Goal: Task Accomplishment & Management: Manage account settings

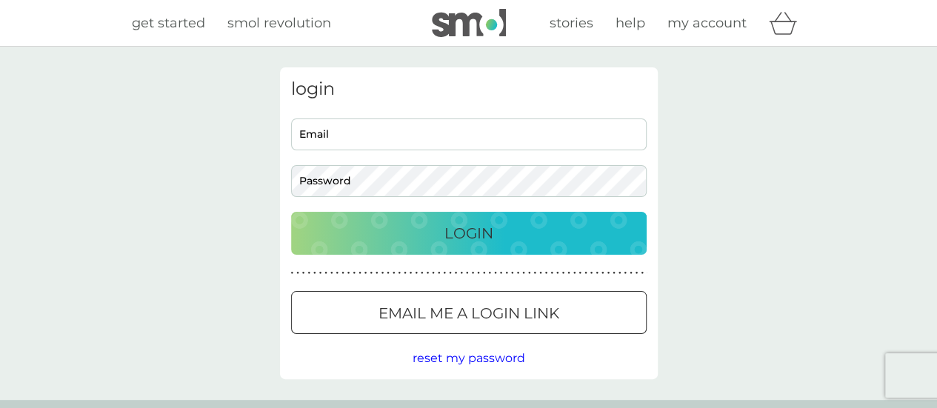
click at [507, 134] on input "Email" at bounding box center [469, 135] width 356 height 32
click at [483, 133] on input "Email" at bounding box center [469, 135] width 356 height 32
click at [489, 322] on p "Email me a login link" at bounding box center [469, 313] width 181 height 24
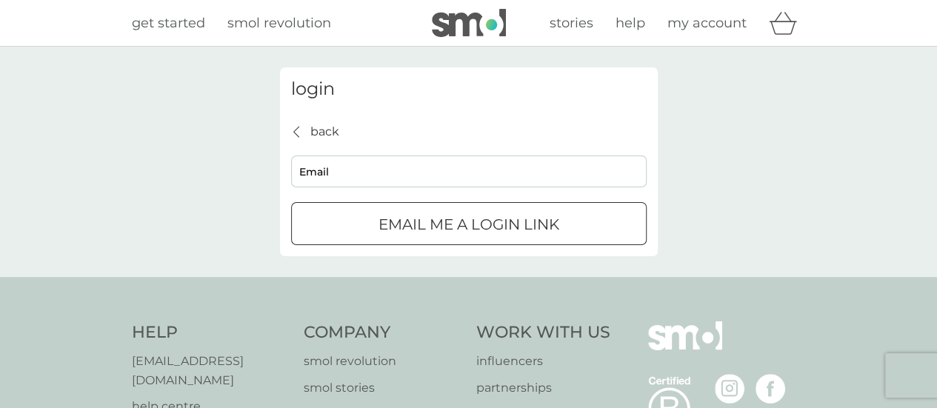
click at [465, 161] on input "Email" at bounding box center [469, 172] width 356 height 32
type input "[EMAIL_ADDRESS][DOMAIN_NAME]"
click at [470, 224] on div "submit" at bounding box center [468, 225] width 53 height 16
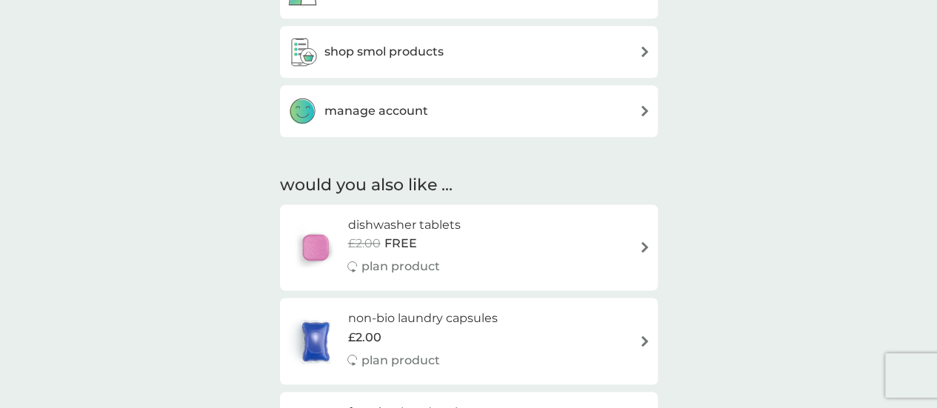
scroll to position [924, 0]
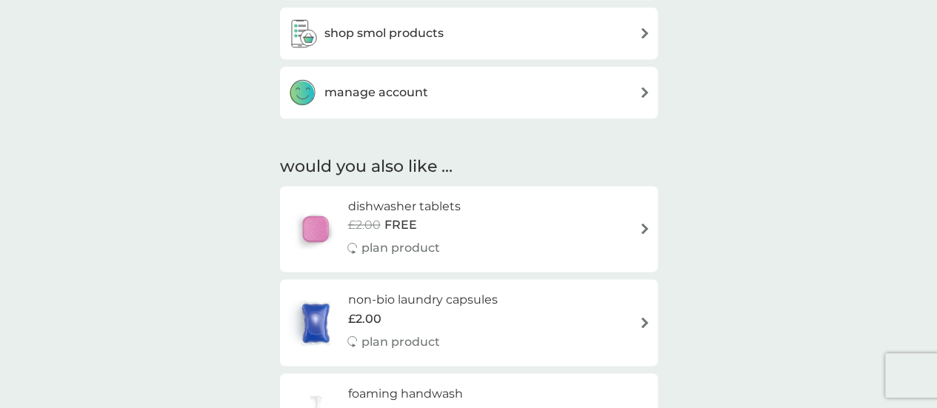
click at [441, 95] on div "manage account" at bounding box center [468, 93] width 363 height 30
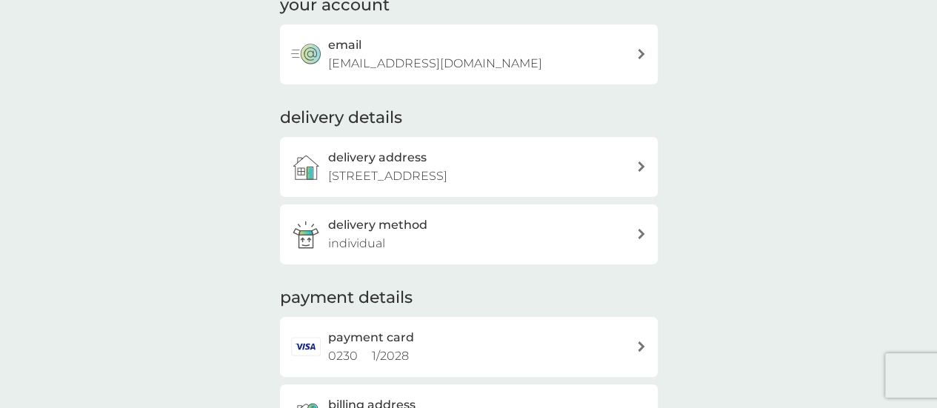
scroll to position [121, 0]
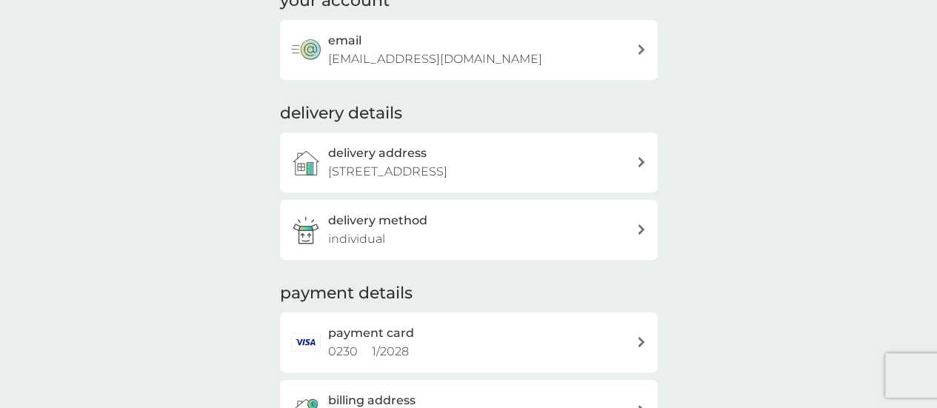
click at [447, 162] on p "[STREET_ADDRESS]" at bounding box center [387, 171] width 119 height 19
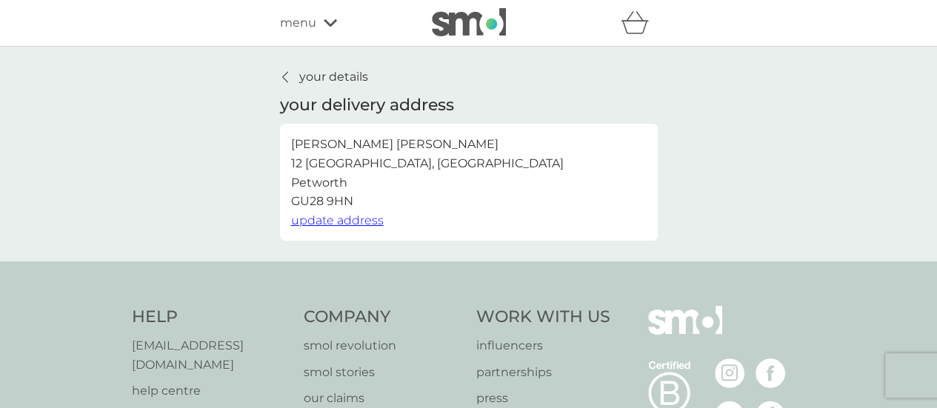
click at [356, 214] on span "update address" at bounding box center [337, 220] width 93 height 14
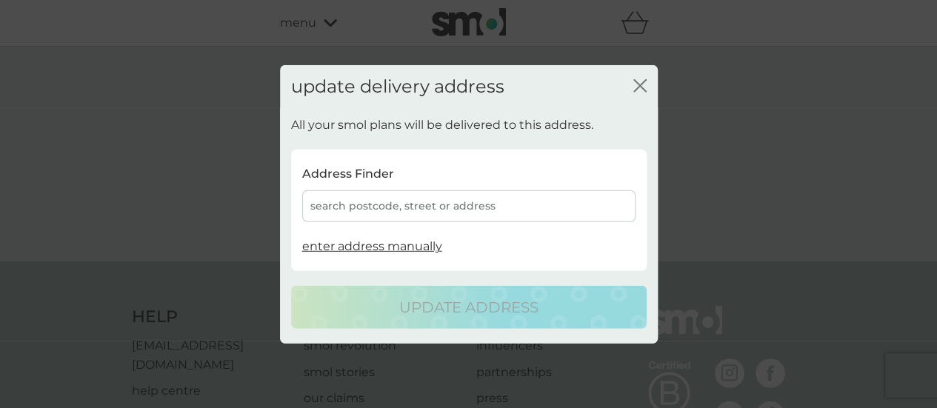
click at [498, 207] on div "search postcode, street or address" at bounding box center [468, 206] width 333 height 32
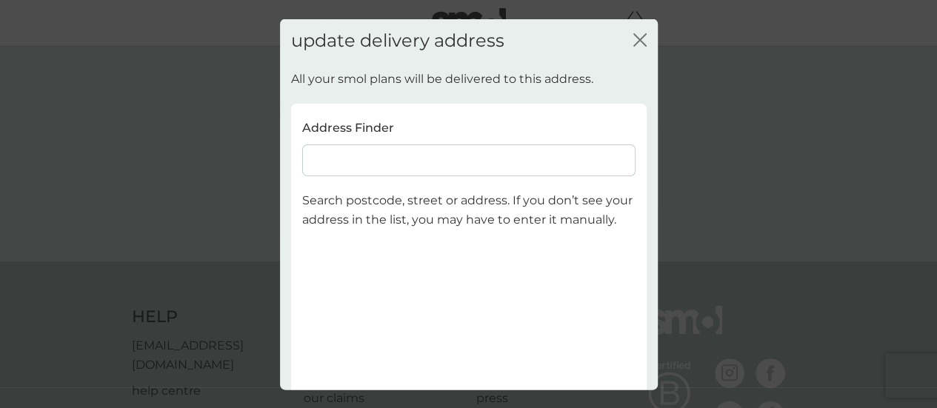
click at [496, 161] on input at bounding box center [468, 160] width 333 height 32
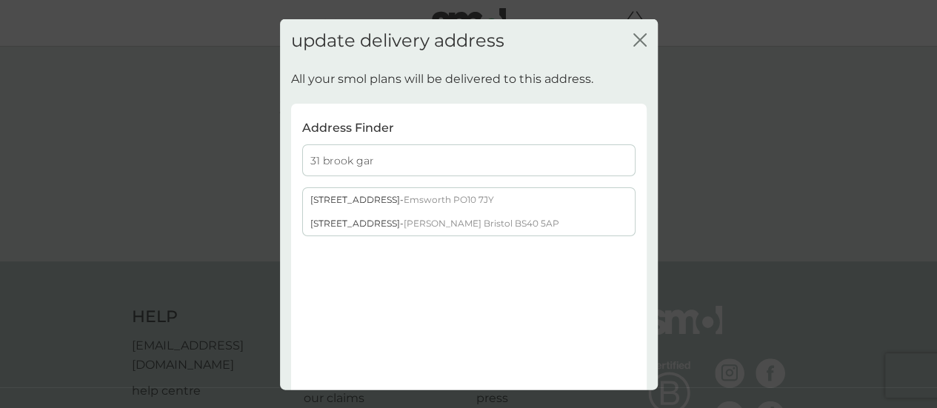
type input "31 brook gar"
click at [468, 196] on span "Emsworth PO10 7JY" at bounding box center [449, 199] width 90 height 11
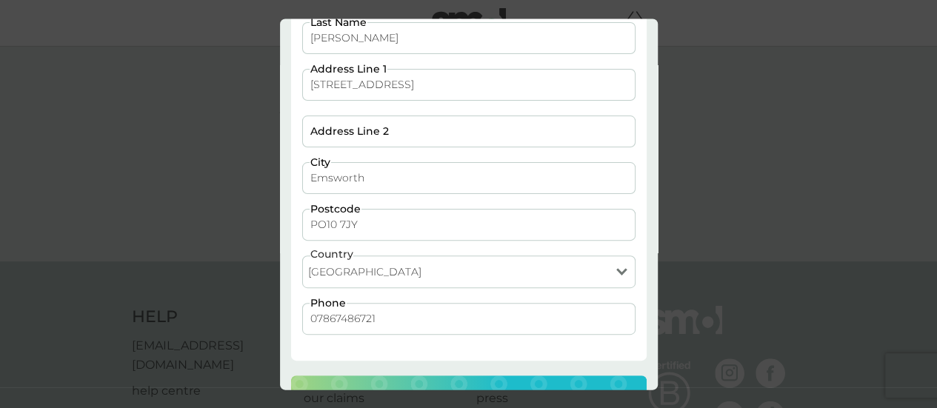
scroll to position [184, 0]
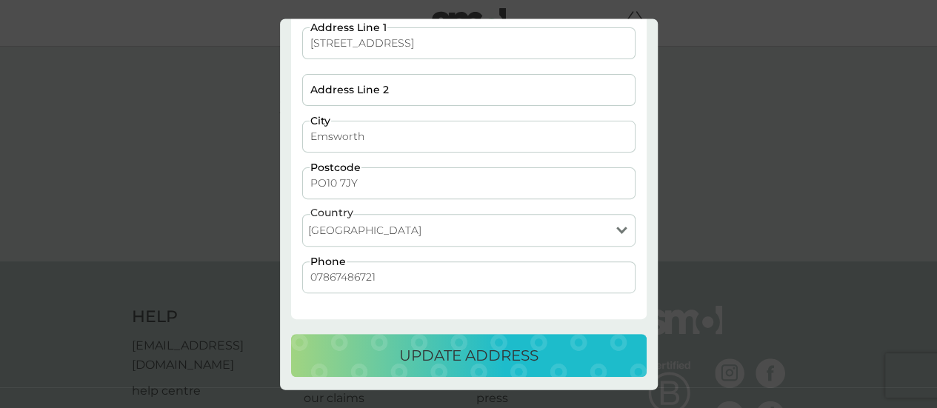
click at [450, 279] on input "07867486721" at bounding box center [468, 277] width 333 height 32
click at [427, 353] on p "update address" at bounding box center [468, 356] width 139 height 24
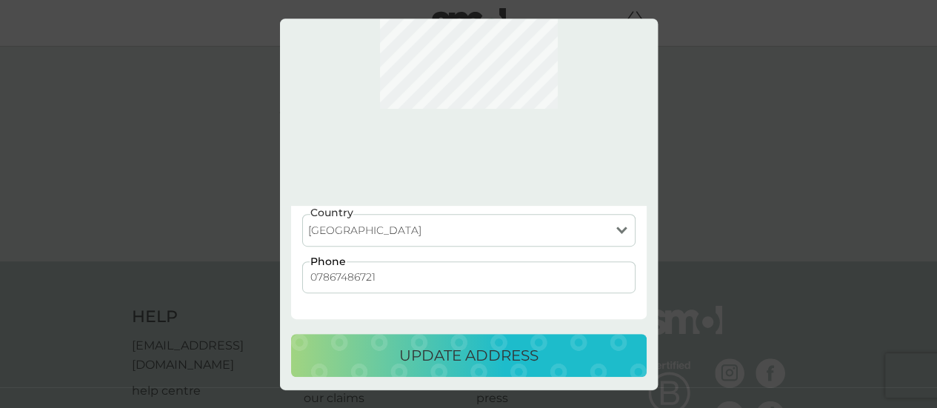
scroll to position [0, 0]
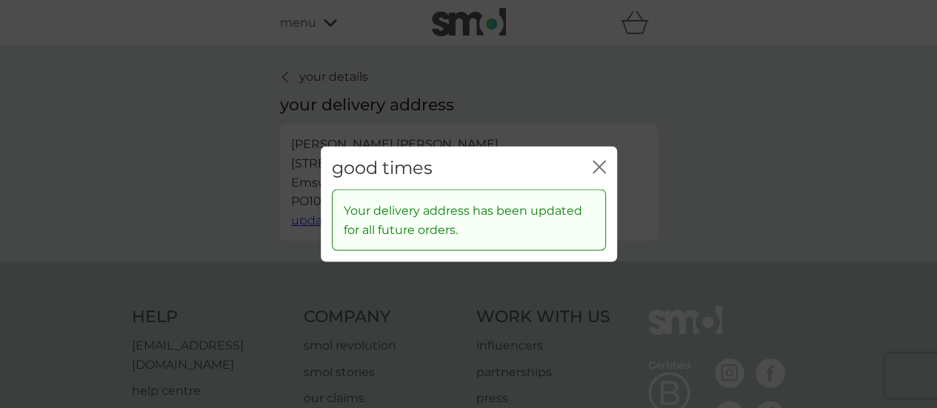
click at [593, 161] on icon "close" at bounding box center [596, 167] width 6 height 12
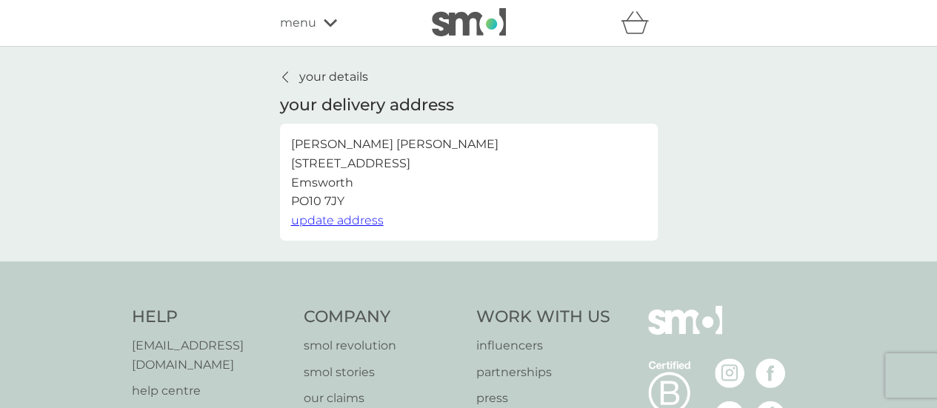
click at [337, 89] on div "your details your delivery address [PERSON_NAME][GEOGRAPHIC_DATA][STREET_ADDRES…" at bounding box center [469, 153] width 378 height 173
click at [337, 76] on p "your details" at bounding box center [333, 76] width 69 height 19
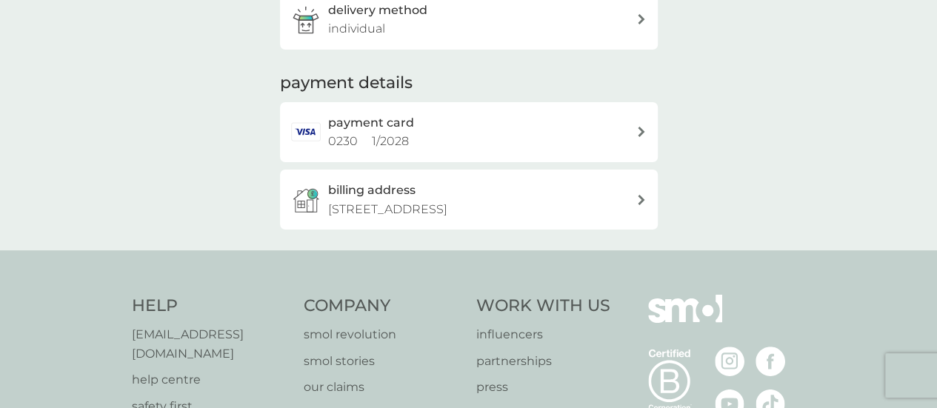
scroll to position [335, 0]
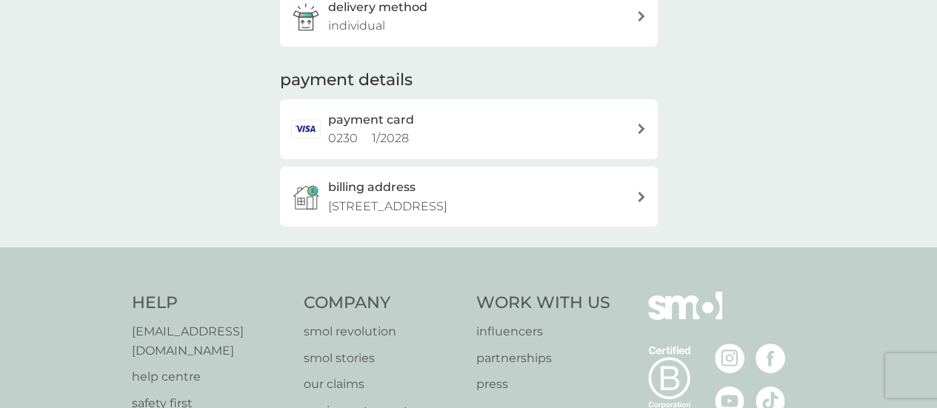
click at [573, 120] on div "payment card 0230 1 / 2028" at bounding box center [482, 129] width 308 height 38
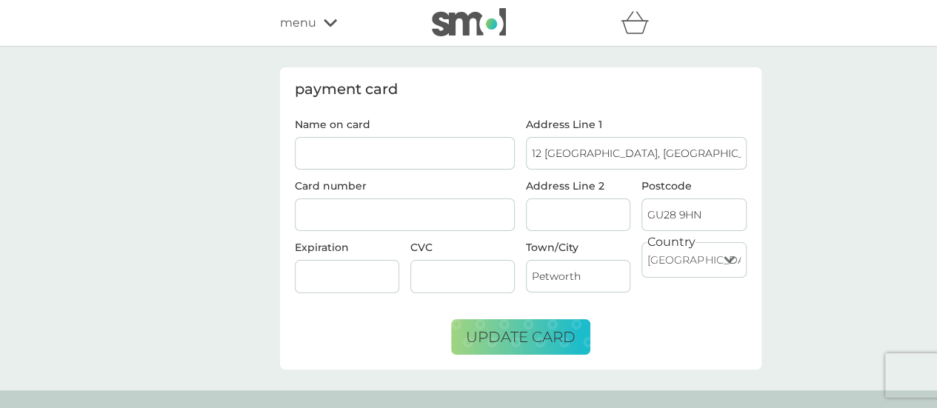
click at [321, 19] on div "menu" at bounding box center [343, 22] width 126 height 19
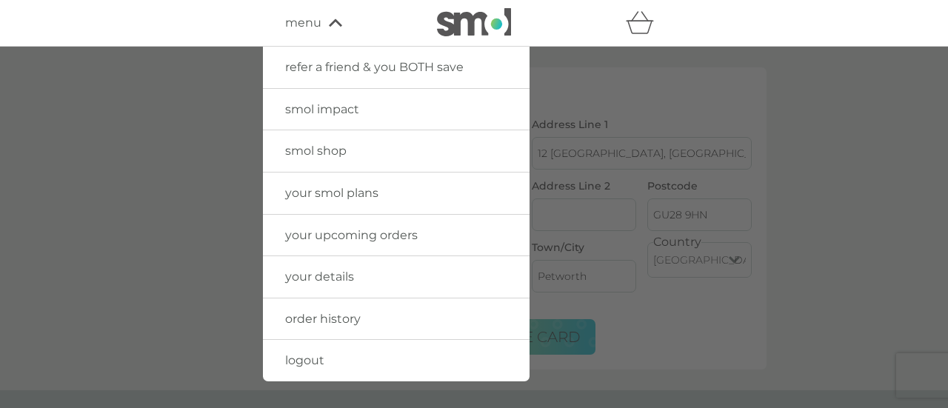
click at [336, 270] on span "your details" at bounding box center [319, 277] width 69 height 14
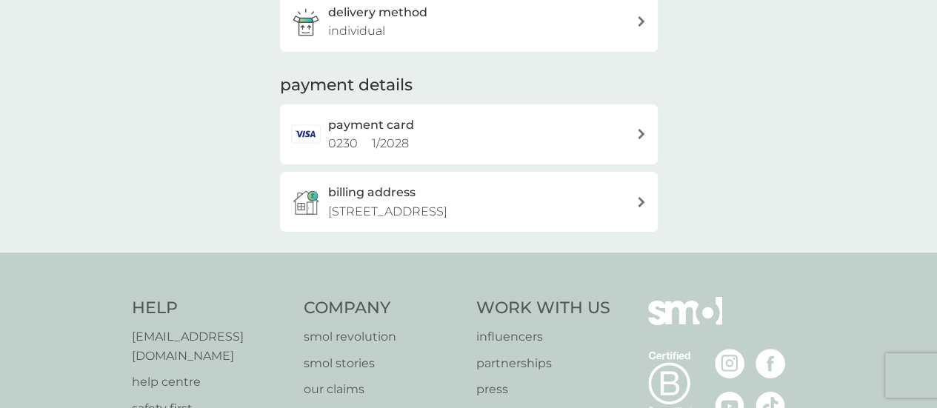
scroll to position [332, 0]
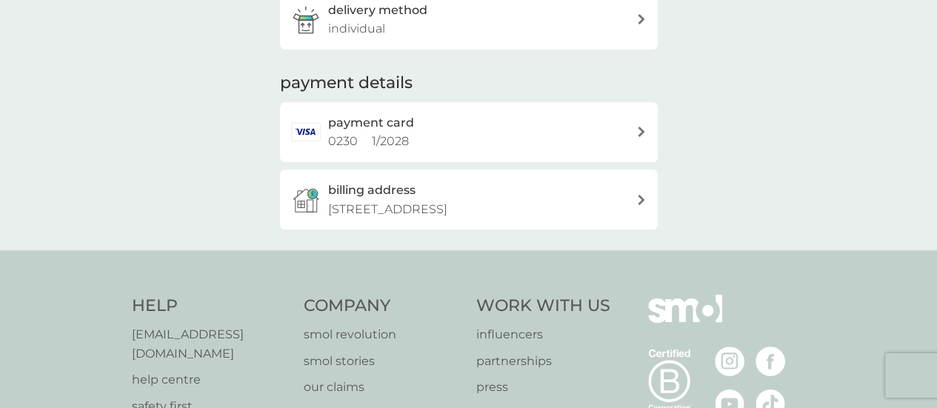
click at [576, 186] on div "billing address [STREET_ADDRESS]" at bounding box center [482, 200] width 308 height 38
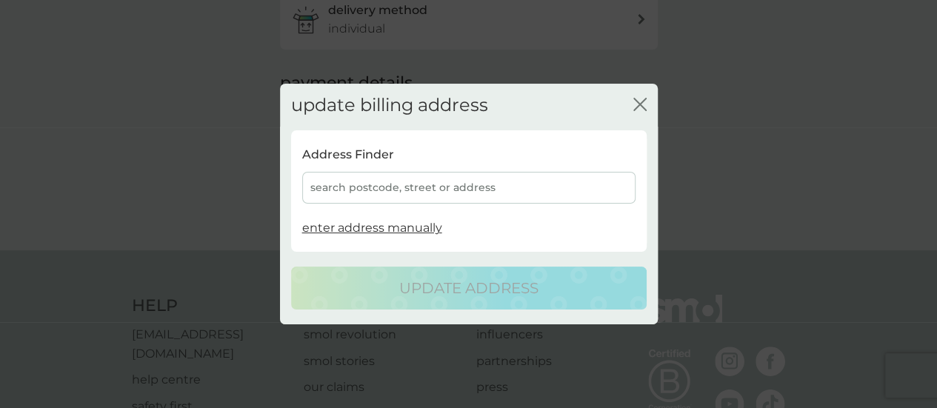
click at [536, 193] on div "search postcode, street or address" at bounding box center [468, 188] width 333 height 32
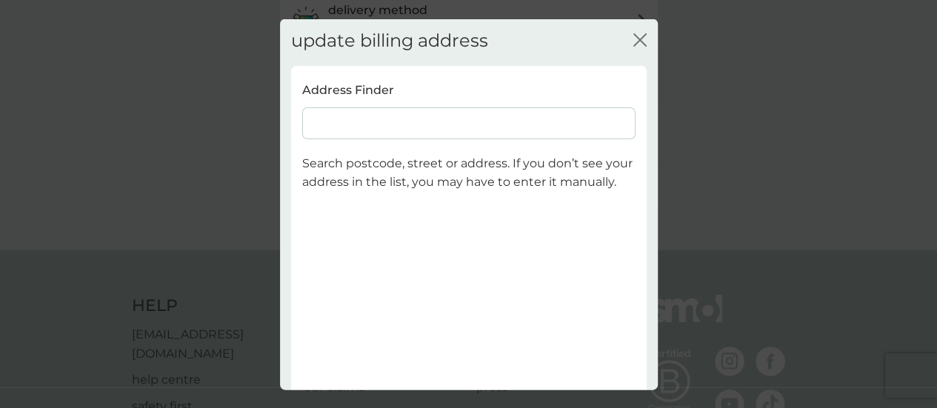
click at [471, 125] on input at bounding box center [468, 123] width 333 height 32
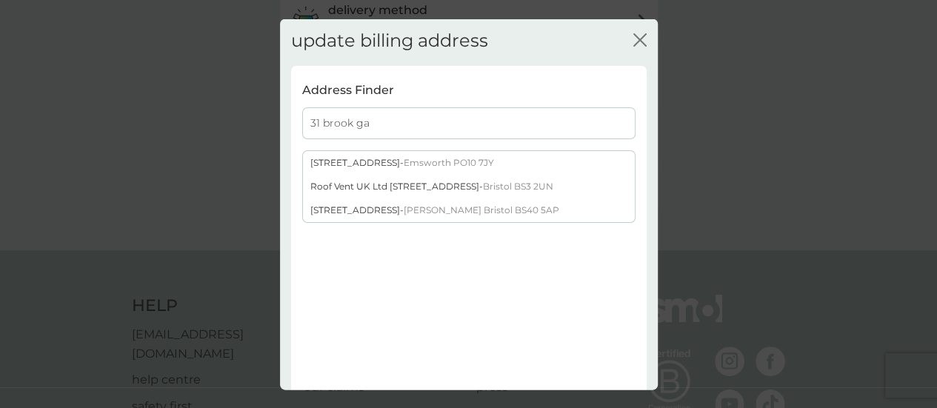
type input "31 brook ga"
click at [464, 150] on div "[STREET_ADDRESS]" at bounding box center [469, 162] width 332 height 24
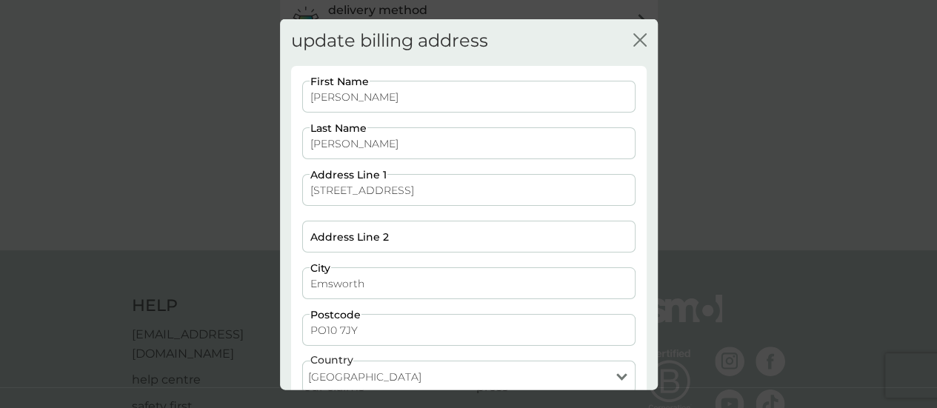
scroll to position [147, 0]
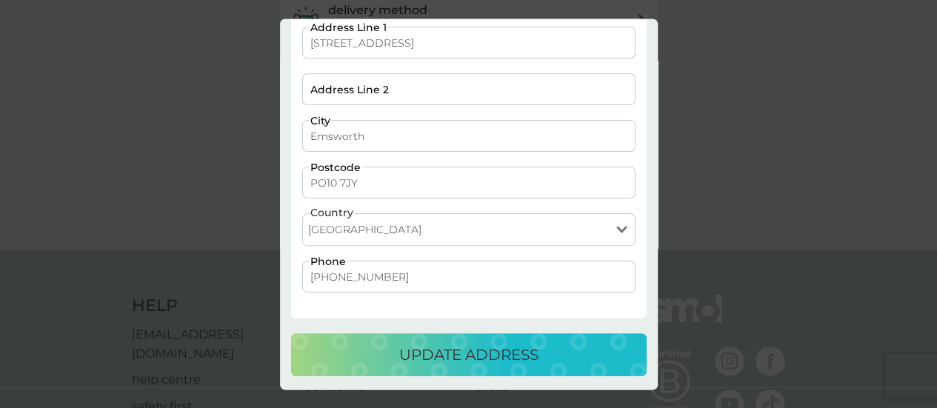
click at [473, 347] on p "update address" at bounding box center [468, 356] width 139 height 24
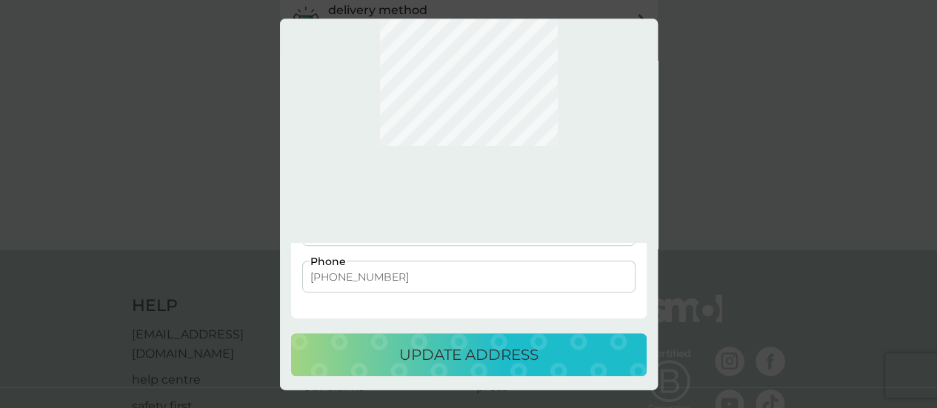
scroll to position [0, 0]
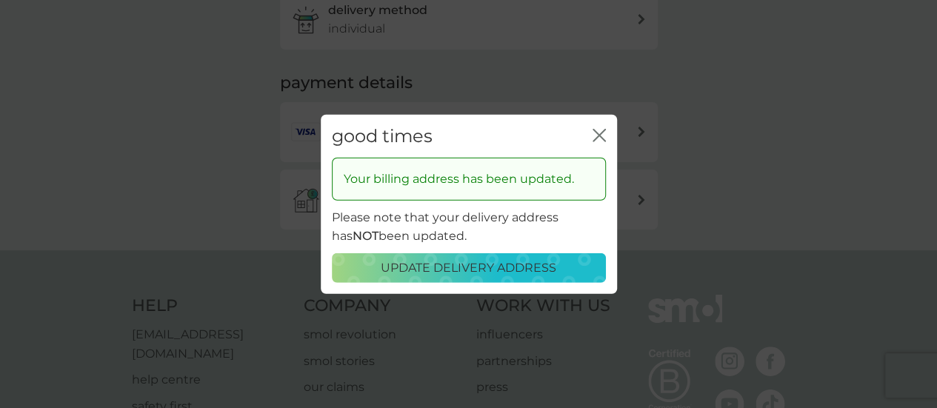
click at [513, 277] on p "update delivery address" at bounding box center [469, 268] width 176 height 19
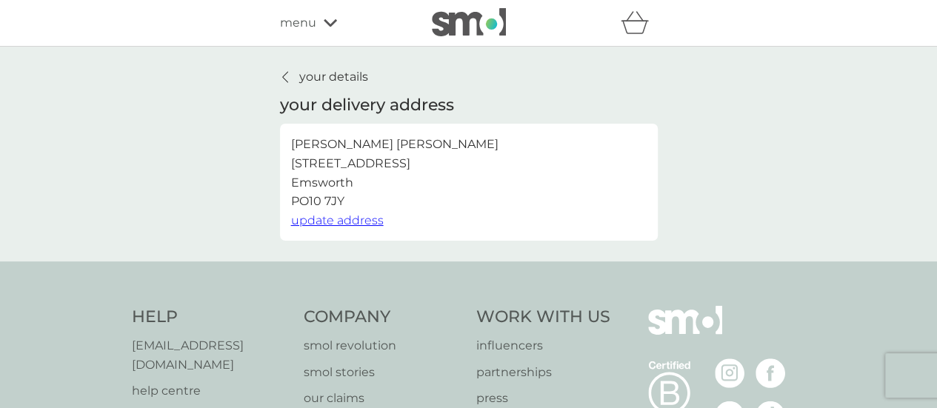
click at [353, 82] on p "your details" at bounding box center [333, 76] width 69 height 19
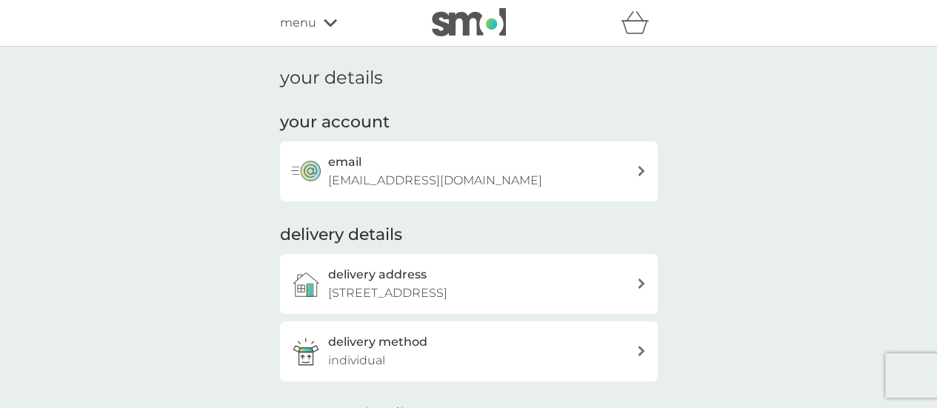
click at [312, 23] on span "menu" at bounding box center [298, 22] width 36 height 19
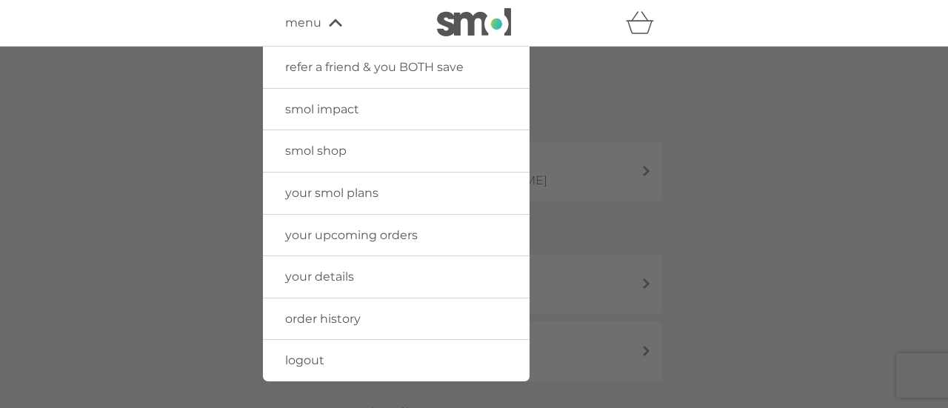
click at [356, 196] on span "your smol plans" at bounding box center [331, 193] width 93 height 14
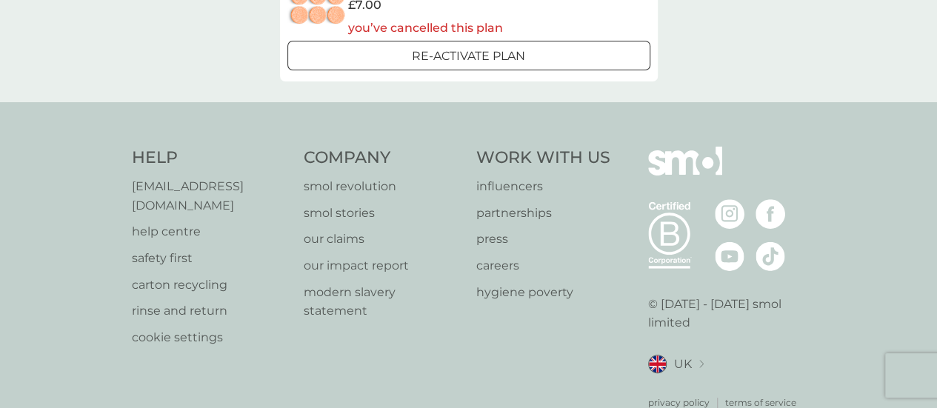
scroll to position [218, 0]
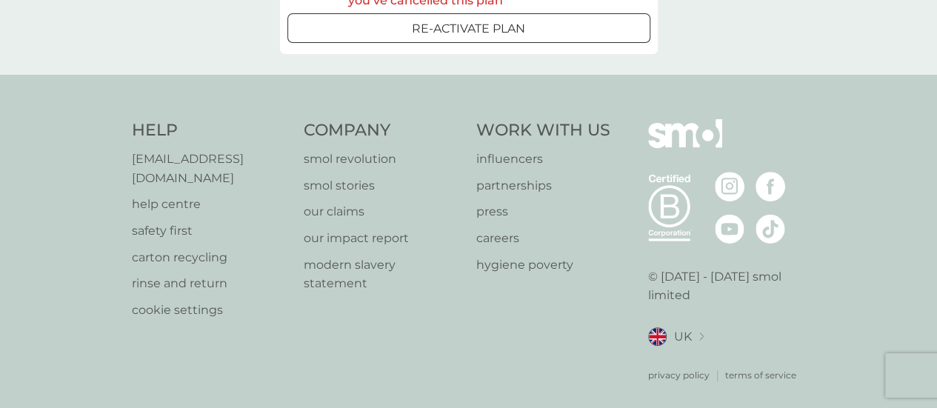
click at [234, 157] on p "[EMAIL_ADDRESS][DOMAIN_NAME]" at bounding box center [211, 169] width 158 height 38
click at [220, 155] on p "[EMAIL_ADDRESS][DOMAIN_NAME]" at bounding box center [211, 169] width 158 height 38
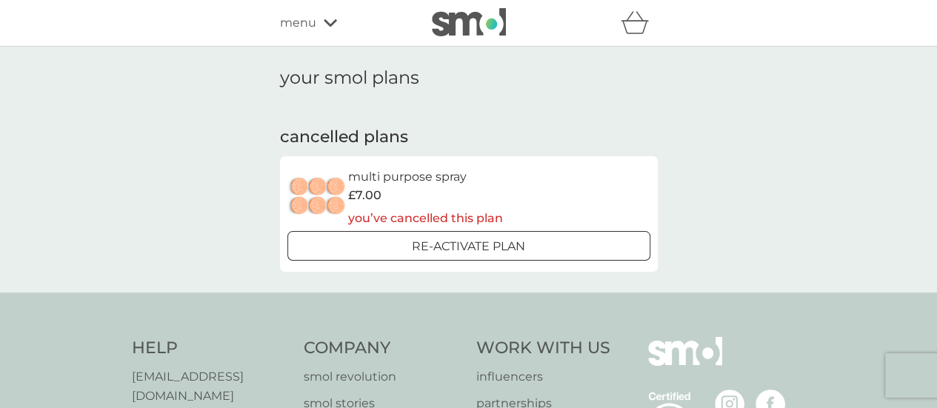
click at [316, 23] on div "menu" at bounding box center [343, 22] width 126 height 19
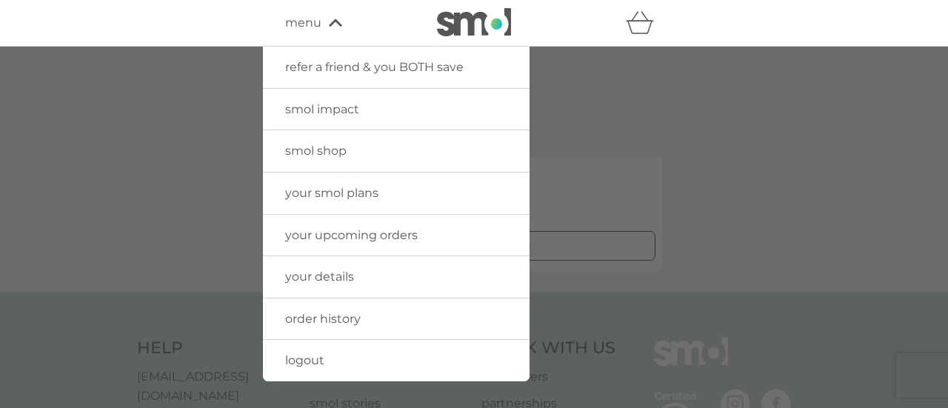
click at [328, 279] on span "your details" at bounding box center [319, 277] width 69 height 14
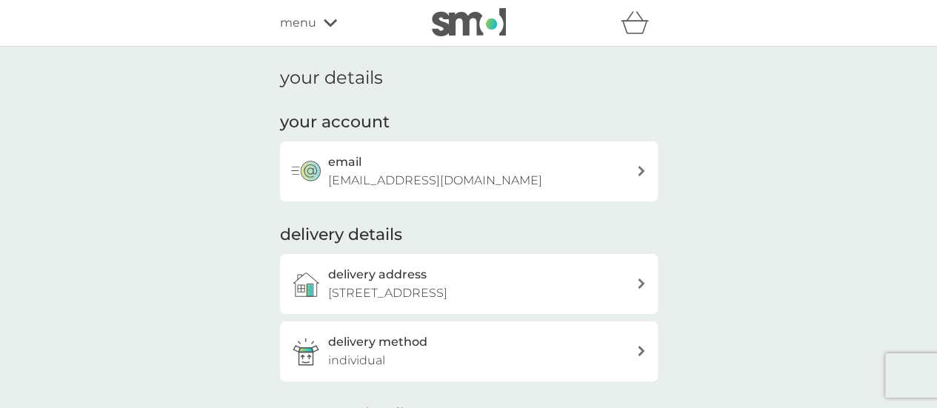
click at [315, 28] on span "menu" at bounding box center [298, 22] width 36 height 19
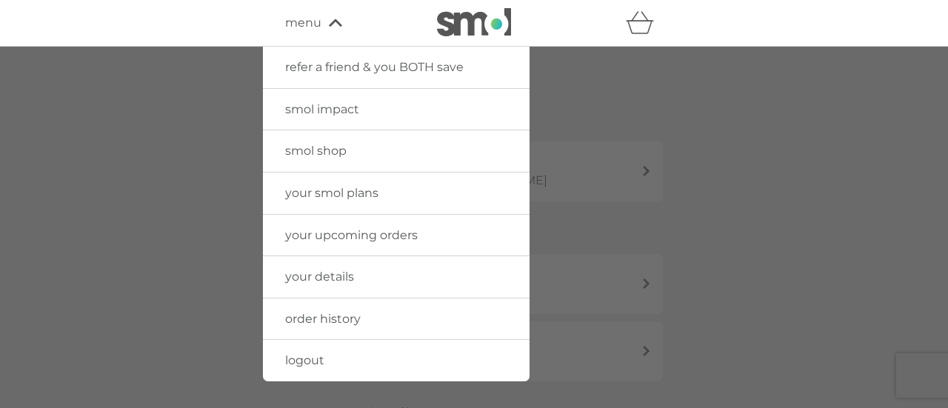
click at [305, 358] on span "logout" at bounding box center [304, 360] width 39 height 14
